Goal: Find contact information: Find contact information

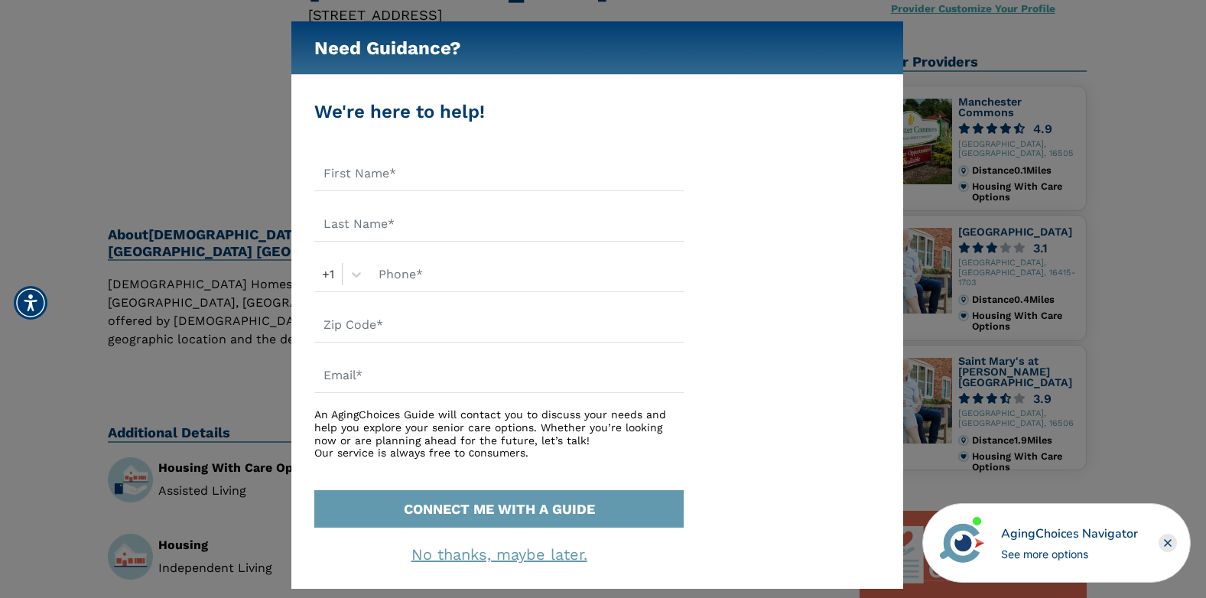
scroll to position [153, 0]
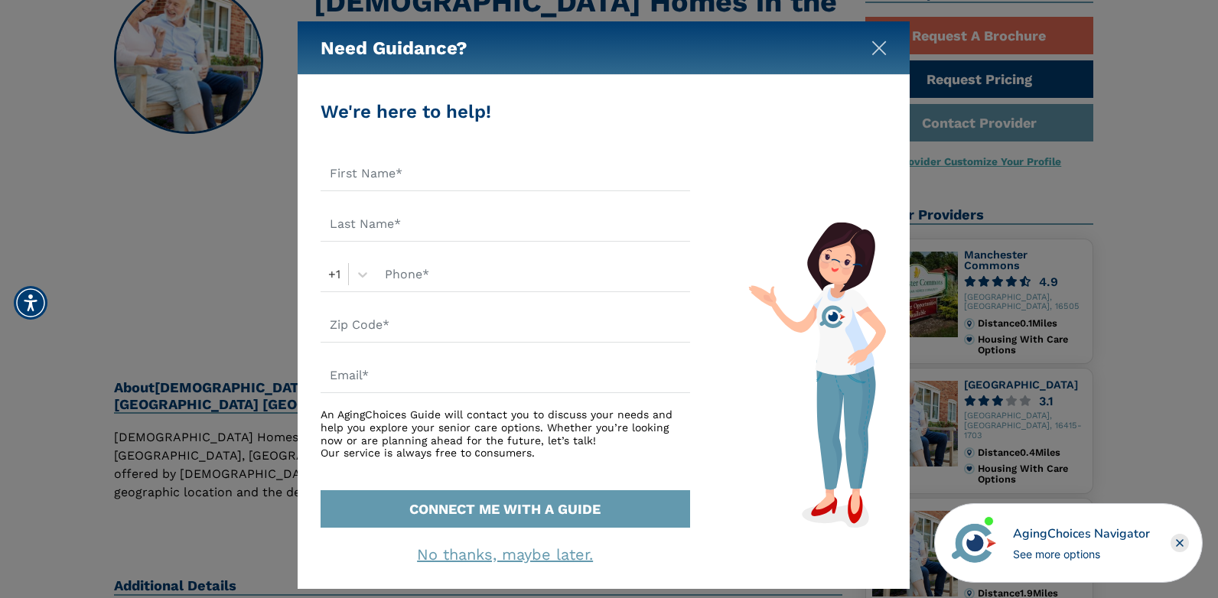
click at [875, 46] on img "Close" at bounding box center [878, 48] width 15 height 15
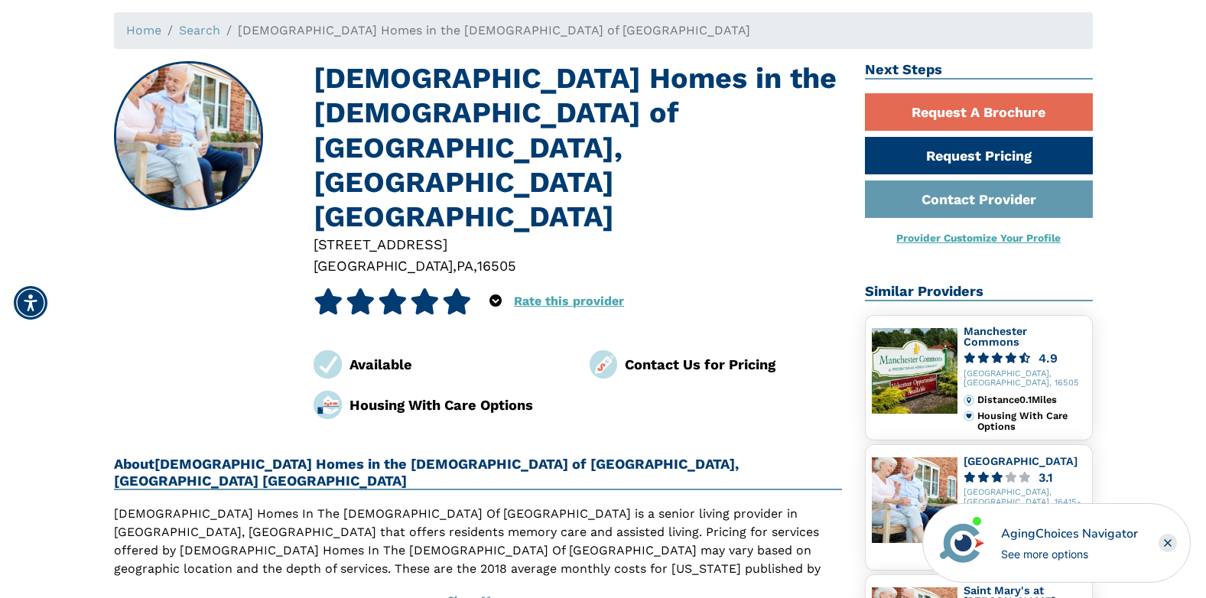
scroll to position [0, 0]
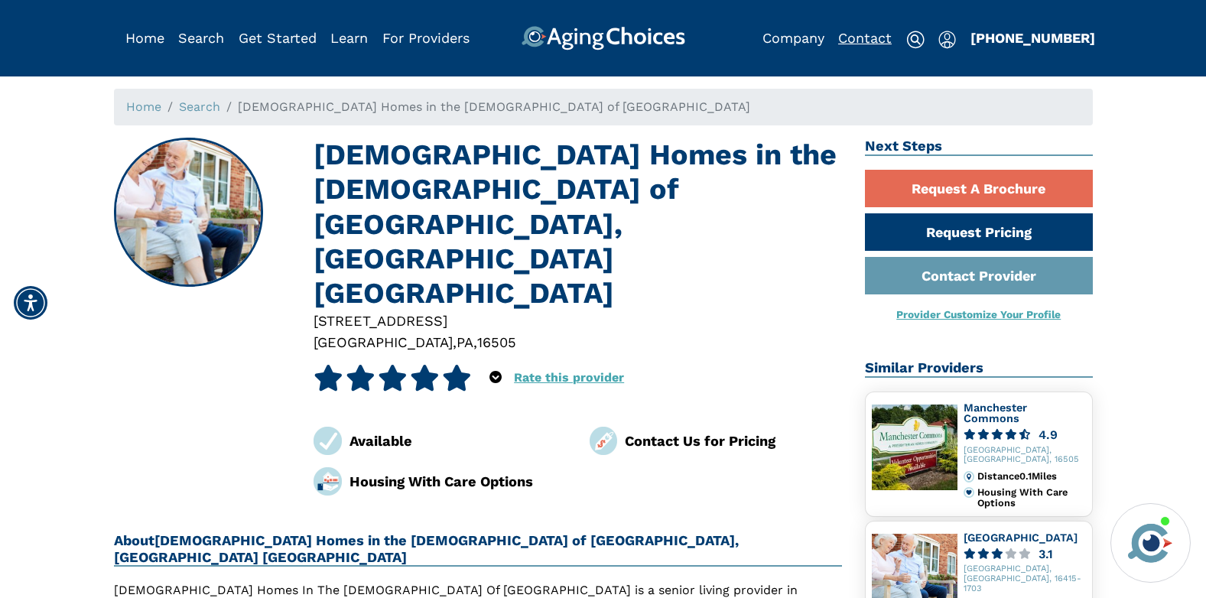
click at [868, 38] on link "Contact" at bounding box center [865, 38] width 54 height 16
